Goal: Find specific page/section: Find specific page/section

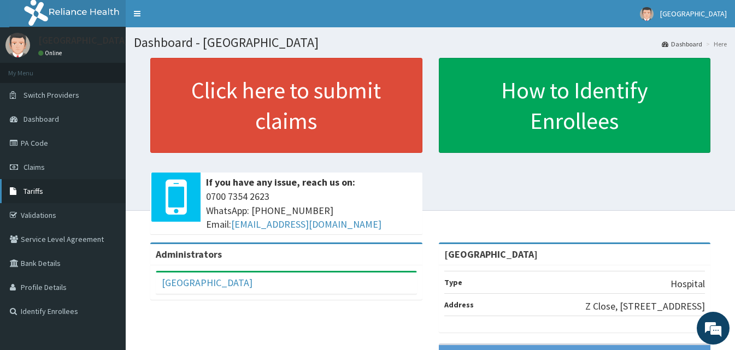
click at [55, 191] on link "Tariffs" at bounding box center [63, 191] width 126 height 24
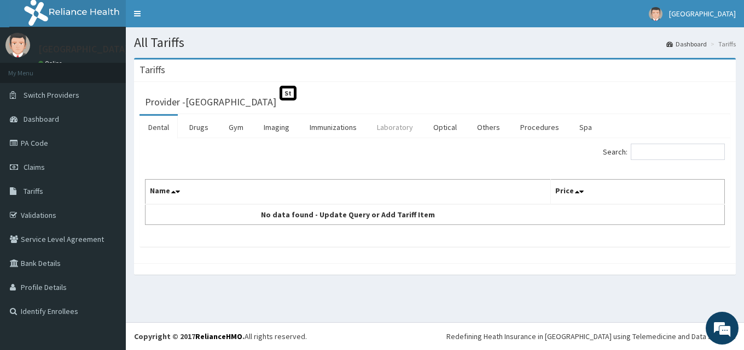
click at [396, 124] on link "Laboratory" at bounding box center [395, 127] width 54 height 23
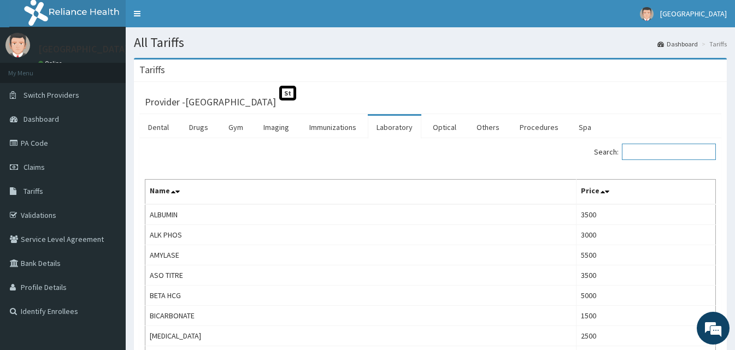
click at [656, 152] on input "Search:" at bounding box center [669, 152] width 94 height 16
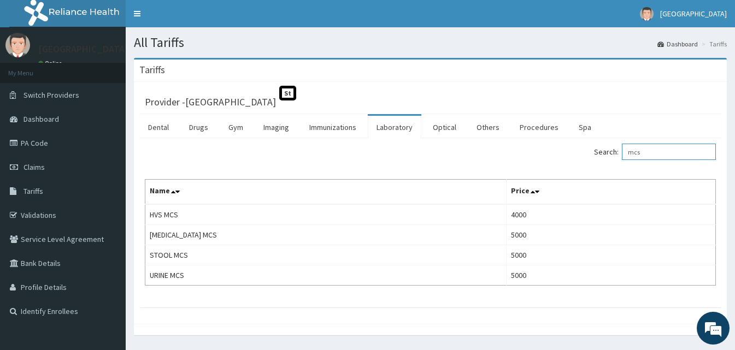
type input "mcs"
